Goal: Transaction & Acquisition: Purchase product/service

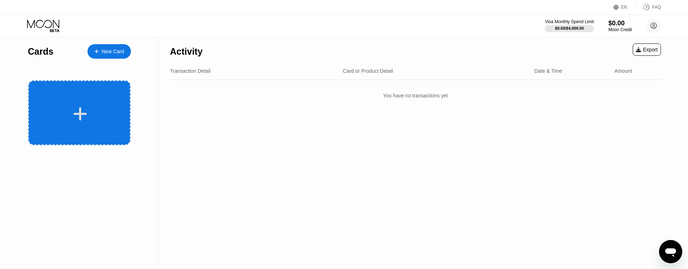
click at [93, 111] on div at bounding box center [80, 114] width 90 height 16
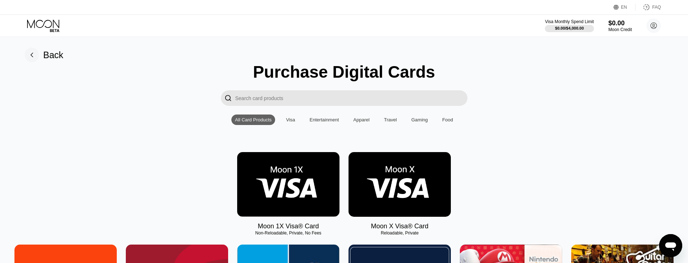
click at [309, 186] on img at bounding box center [288, 184] width 102 height 65
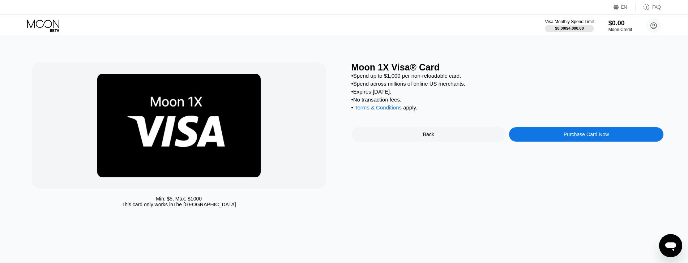
click at [580, 137] on div "Purchase Card Now" at bounding box center [586, 135] width 45 height 6
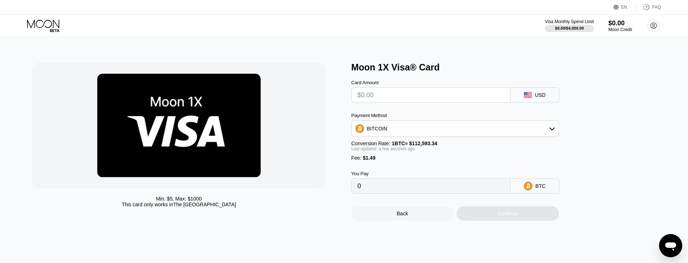
click at [391, 99] on input "text" at bounding box center [431, 95] width 147 height 14
type input "$1"
type input "0.00002212"
type input "$10"
type input "0.00010205"
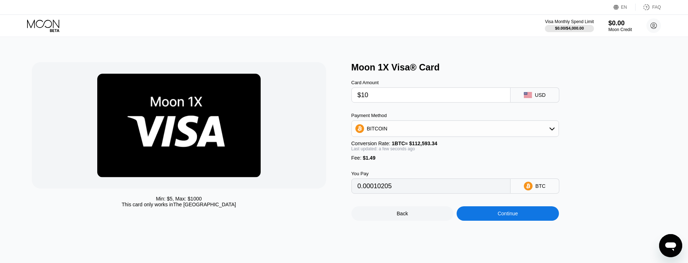
type input "$10"
click at [388, 129] on div "BITCOIN" at bounding box center [455, 128] width 207 height 14
click at [383, 165] on span "USDT on TRON" at bounding box center [387, 165] width 37 height 6
type input "11.61"
click at [512, 217] on div "Continue" at bounding box center [507, 214] width 20 height 6
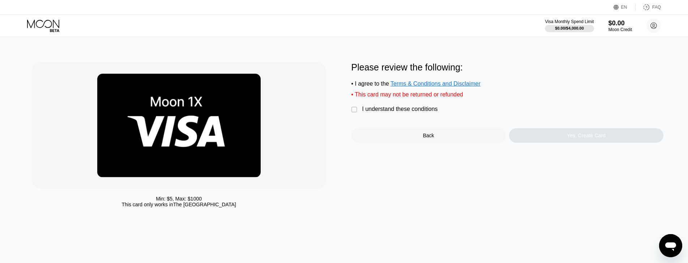
click at [392, 108] on div "Please review the following: • I agree to the Terms & Conditions and Disclaimer…" at bounding box center [507, 102] width 312 height 81
click at [395, 112] on div "I understand these conditions" at bounding box center [400, 109] width 76 height 7
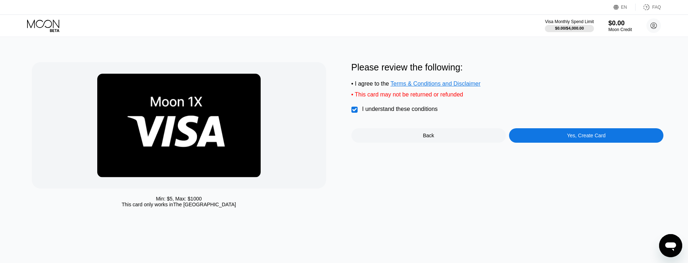
click at [551, 138] on div "Yes, Create Card" at bounding box center [586, 135] width 154 height 14
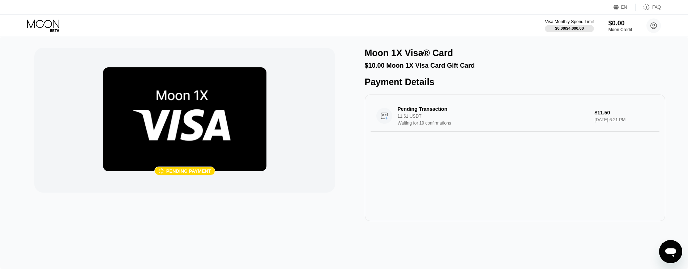
click at [61, 23] on div at bounding box center [49, 26] width 44 height 13
click at [52, 25] on icon at bounding box center [44, 26] width 34 height 13
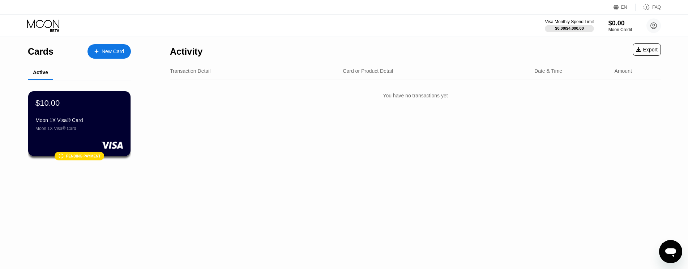
click at [122, 46] on div "New Card" at bounding box center [108, 51] width 43 height 14
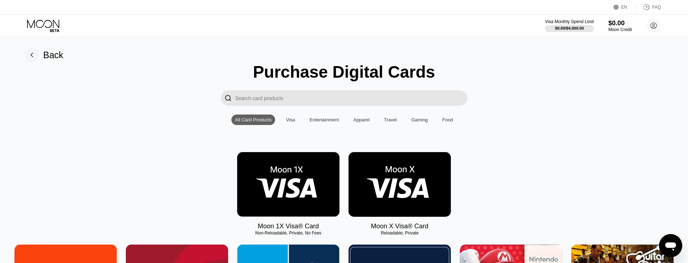
click at [287, 203] on img at bounding box center [288, 184] width 102 height 65
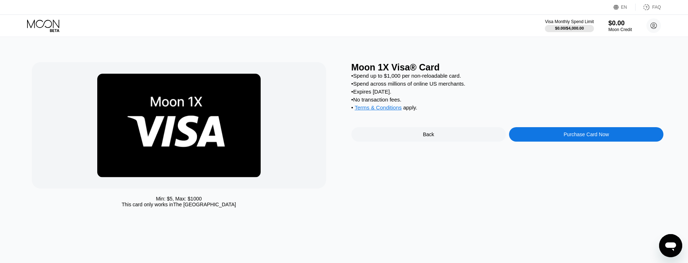
click at [554, 138] on div "Purchase Card Now" at bounding box center [586, 134] width 154 height 14
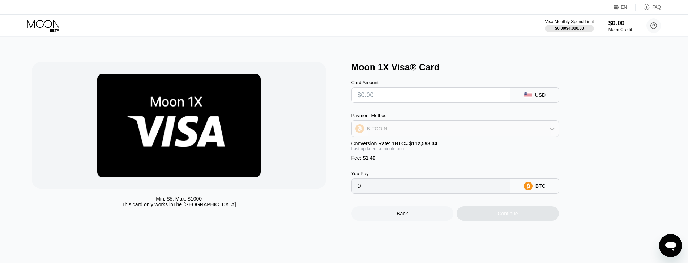
click at [401, 129] on div "BITCOIN" at bounding box center [455, 128] width 207 height 14
click at [381, 166] on span "USDT on TRON" at bounding box center [387, 165] width 37 height 6
type input "0.00"
click at [386, 102] on input "text" at bounding box center [431, 95] width 147 height 14
type input "$10"
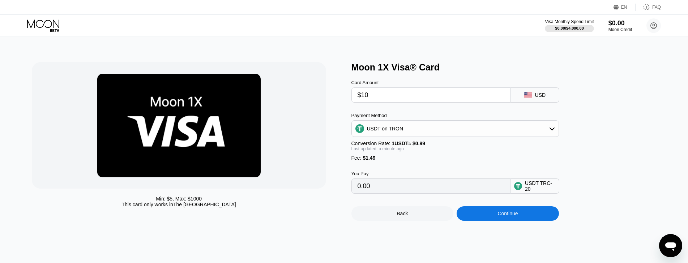
type input "11.61"
type input "$10"
click at [483, 219] on div "Continue" at bounding box center [508, 213] width 102 height 14
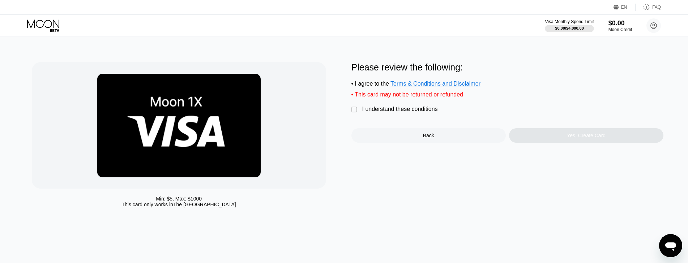
click at [388, 112] on div "I understand these conditions" at bounding box center [400, 109] width 76 height 7
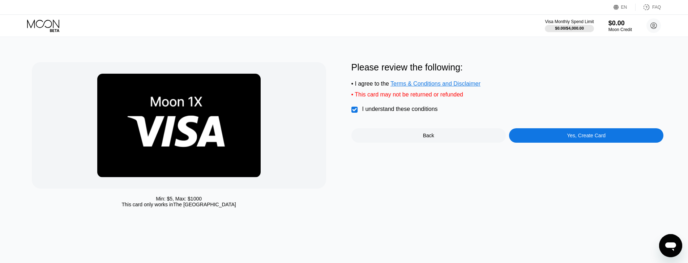
click at [571, 143] on div "Yes, Create Card" at bounding box center [586, 135] width 154 height 14
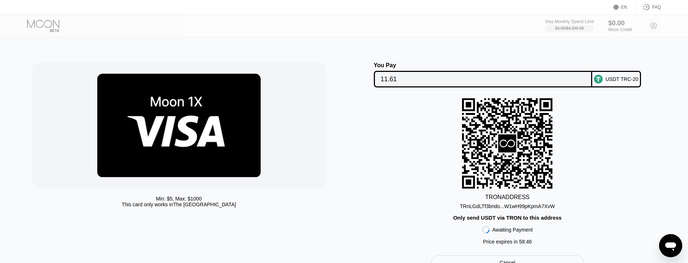
click at [46, 26] on div at bounding box center [49, 26] width 44 height 13
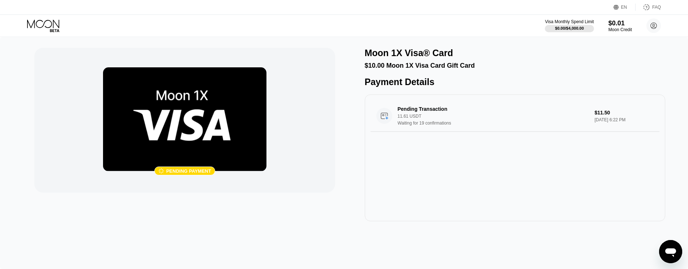
click at [47, 23] on icon at bounding box center [44, 26] width 34 height 13
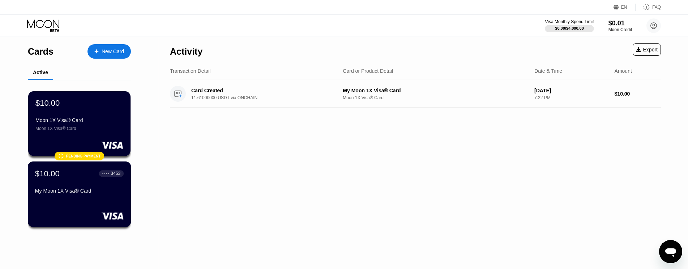
click at [115, 181] on div "$10.00 ● ● ● ● 3453 My Moon 1X Visa® Card" at bounding box center [79, 182] width 89 height 28
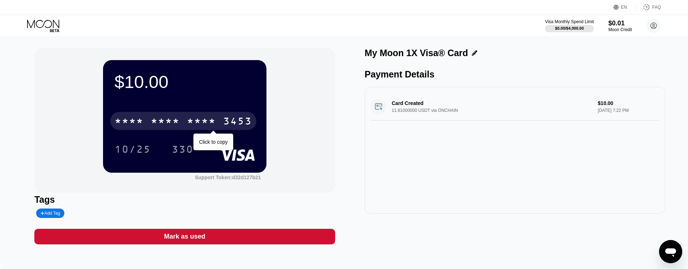
click at [206, 123] on div "* * * *" at bounding box center [201, 122] width 29 height 12
